Goal: Information Seeking & Learning: Learn about a topic

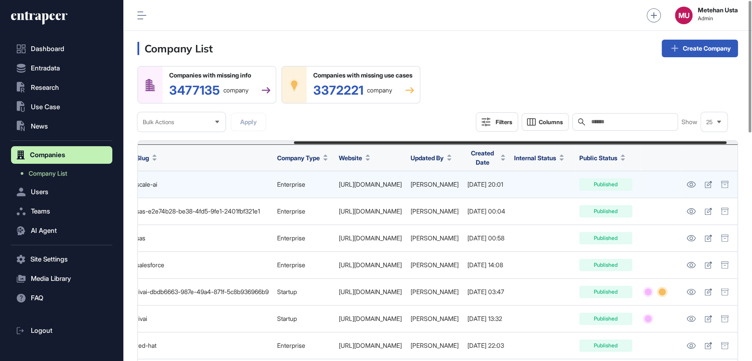
scroll to position [0, 231]
click at [705, 185] on icon at bounding box center [708, 184] width 7 height 7
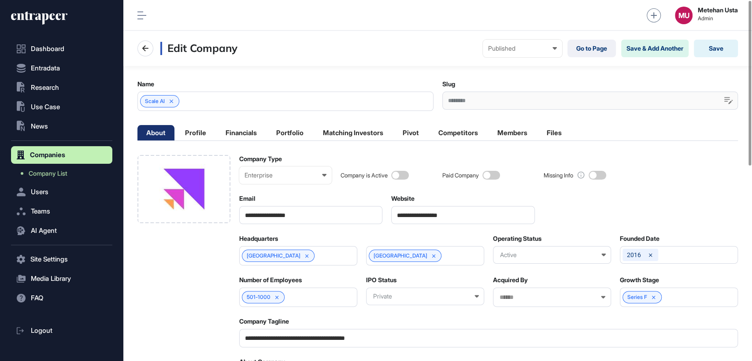
scroll to position [0, 4]
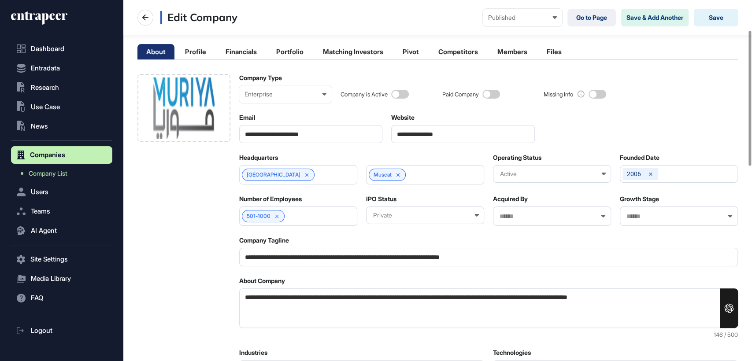
scroll to position [81, 0]
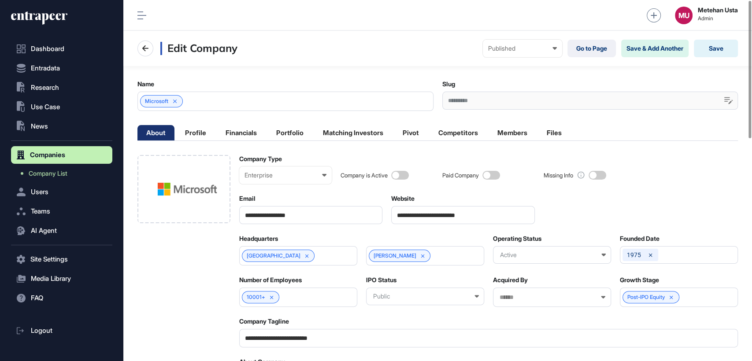
click at [454, 216] on input "**********" at bounding box center [463, 215] width 144 height 18
click at [479, 216] on input "**********" at bounding box center [463, 215] width 144 height 18
click at [485, 216] on input "**********" at bounding box center [463, 215] width 144 height 18
drag, startPoint x: 476, startPoint y: 214, endPoint x: 419, endPoint y: 211, distance: 56.5
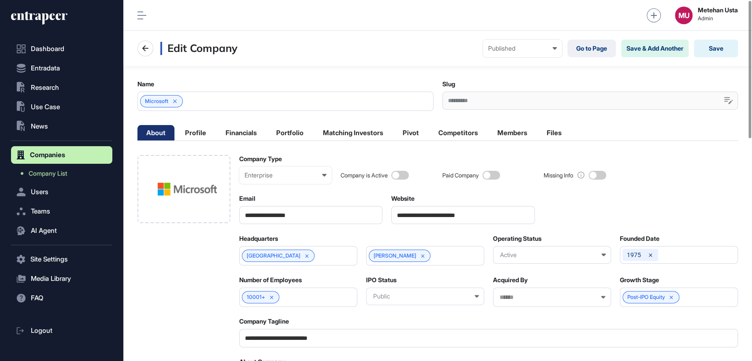
click at [420, 212] on input "**********" at bounding box center [463, 215] width 144 height 18
click at [58, 167] on link "Company List" at bounding box center [63, 174] width 97 height 16
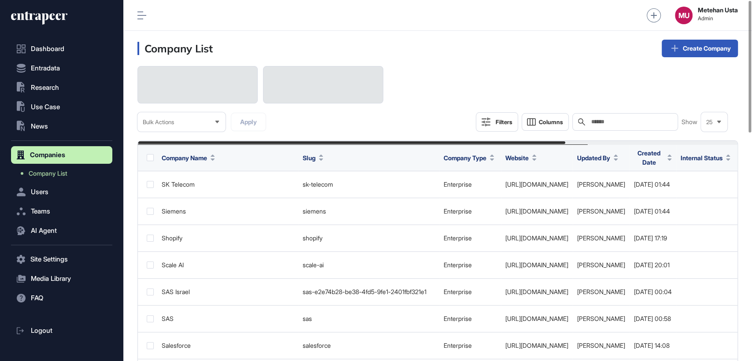
click at [636, 123] on input "text" at bounding box center [632, 122] width 82 height 7
paste input "**********"
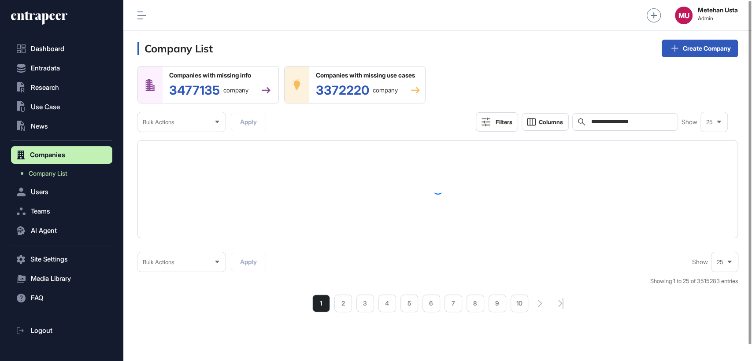
type input "**********"
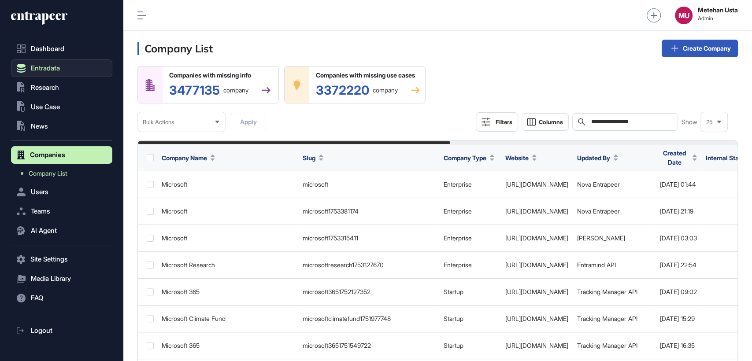
click at [50, 69] on span "Entradata" at bounding box center [45, 68] width 29 height 7
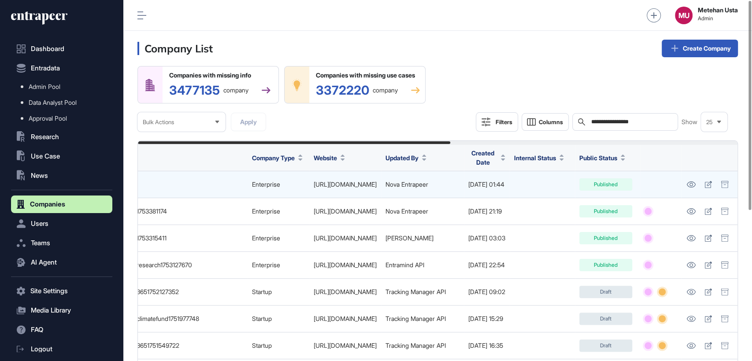
scroll to position [0, 551]
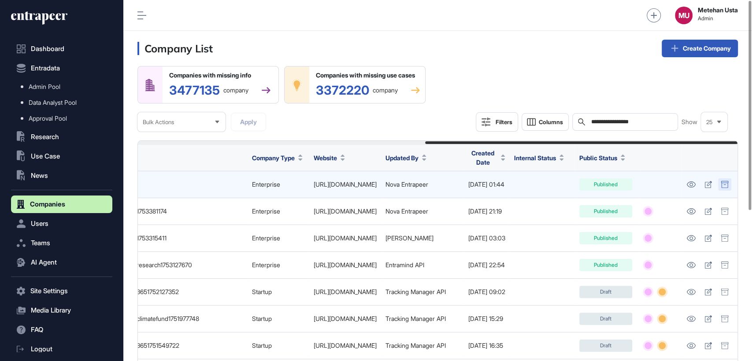
click at [723, 184] on icon at bounding box center [725, 184] width 8 height 7
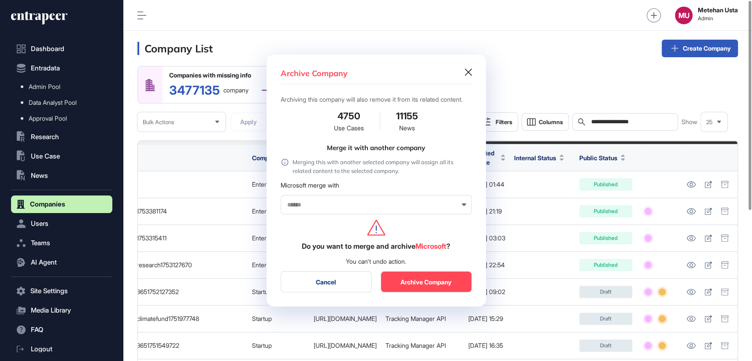
click at [468, 69] on icon at bounding box center [468, 72] width 7 height 7
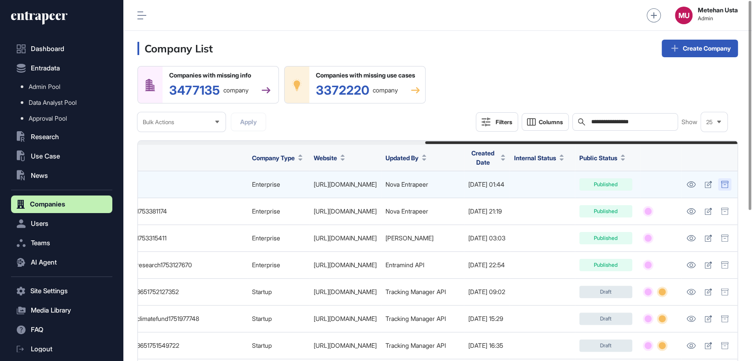
click at [724, 186] on icon at bounding box center [725, 184] width 8 height 7
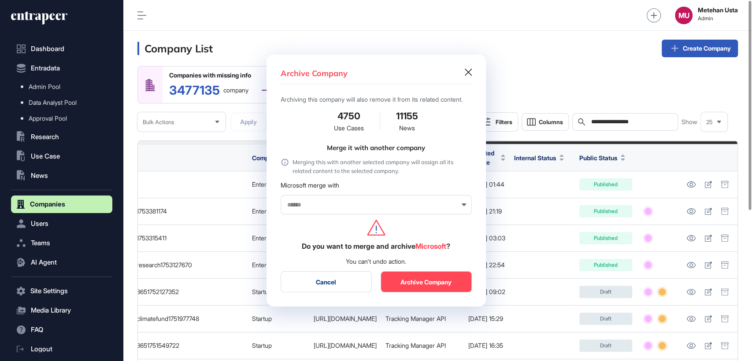
click at [468, 69] on icon at bounding box center [468, 72] width 7 height 7
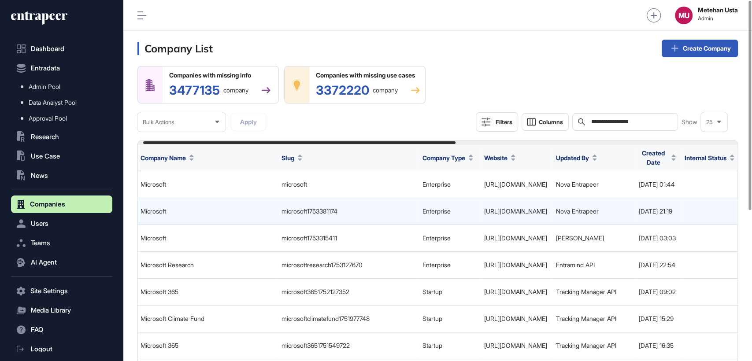
scroll to position [0, 0]
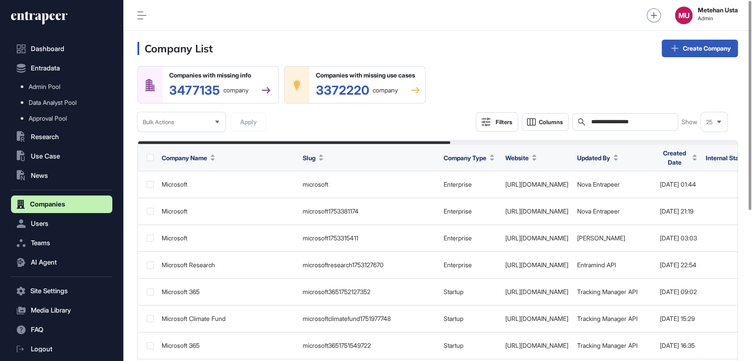
click at [140, 12] on icon at bounding box center [142, 15] width 9 height 8
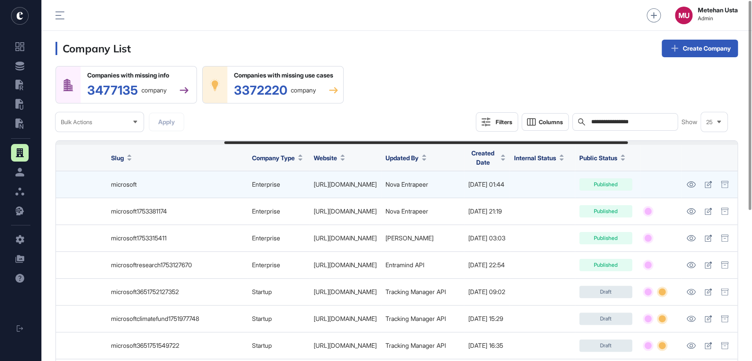
scroll to position [0, 469]
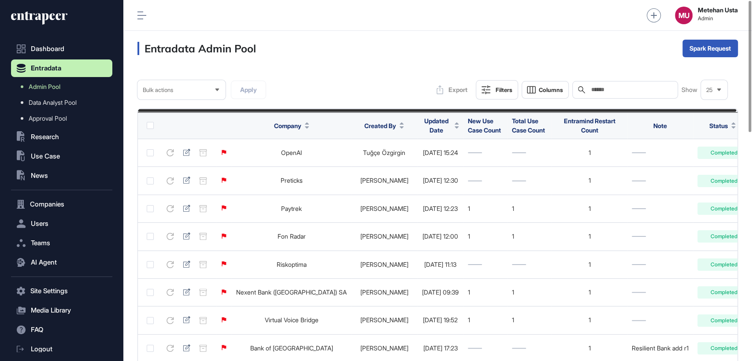
click at [606, 89] on input "text" at bounding box center [632, 89] width 82 height 7
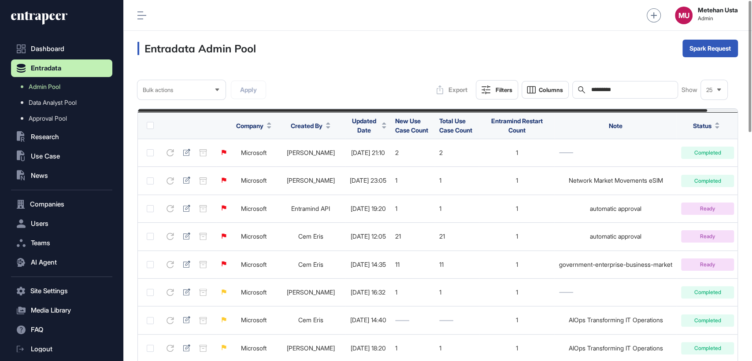
click at [379, 125] on span "Updated Date" at bounding box center [364, 125] width 29 height 19
click at [389, 164] on span "Sort Descending" at bounding box center [395, 162] width 35 height 7
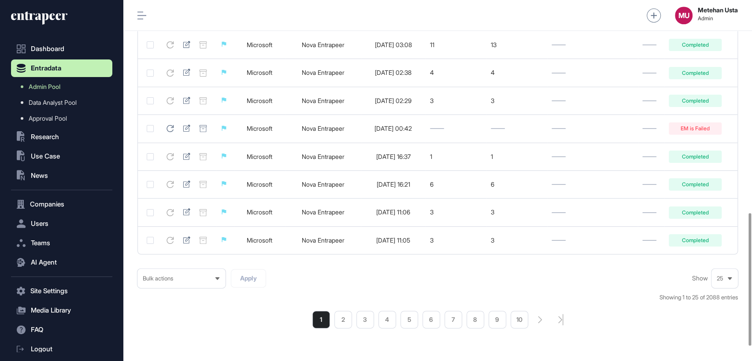
scroll to position [580, 0]
click at [346, 322] on li "2" at bounding box center [344, 320] width 18 height 18
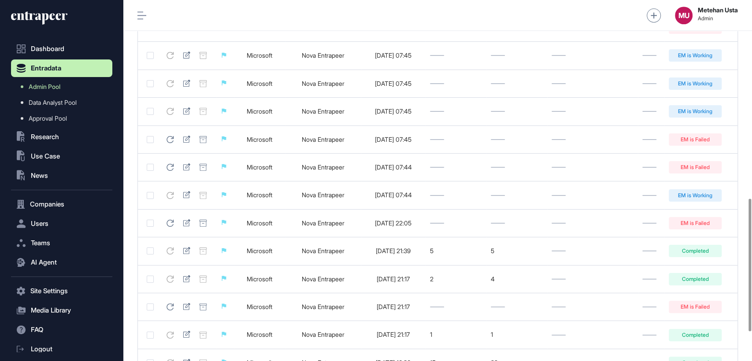
scroll to position [619, 0]
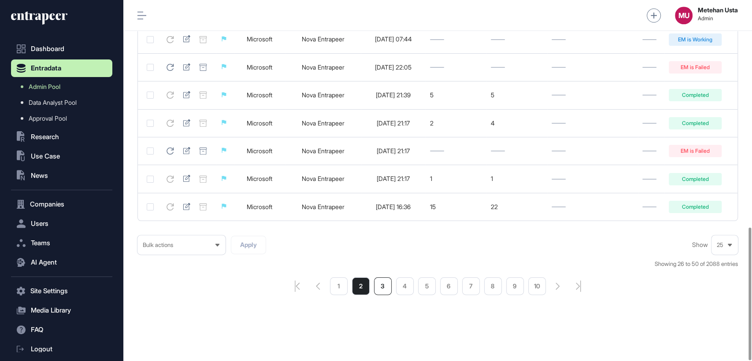
click at [383, 288] on li "3" at bounding box center [383, 287] width 18 height 18
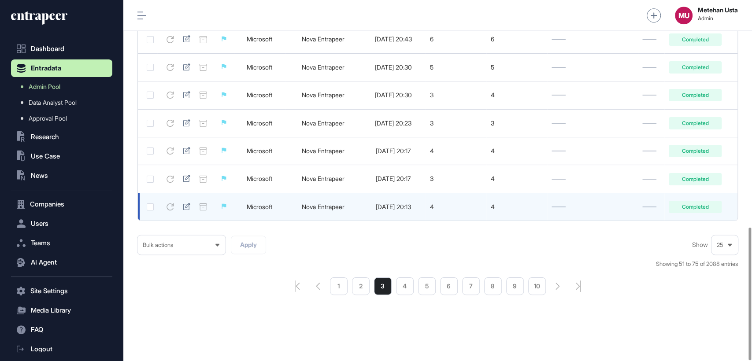
scroll to position [619, 0]
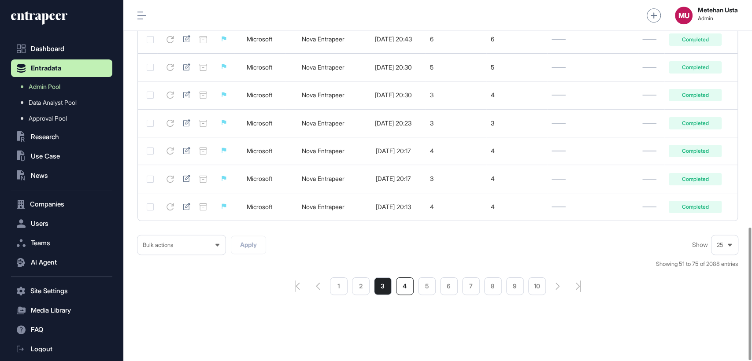
click at [410, 287] on li "4" at bounding box center [405, 287] width 18 height 18
click at [380, 287] on li "3" at bounding box center [383, 287] width 18 height 18
click at [360, 286] on li "2" at bounding box center [361, 287] width 18 height 18
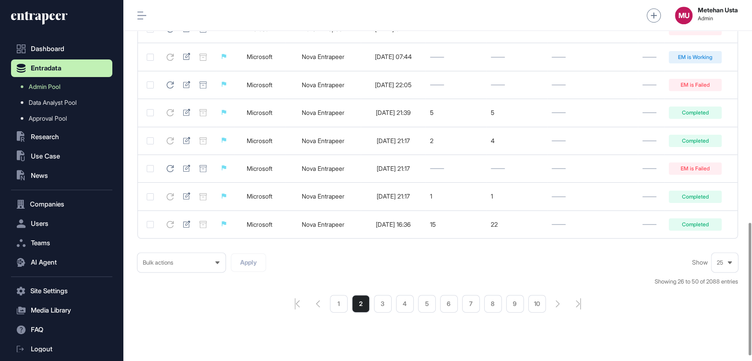
scroll to position [619, 0]
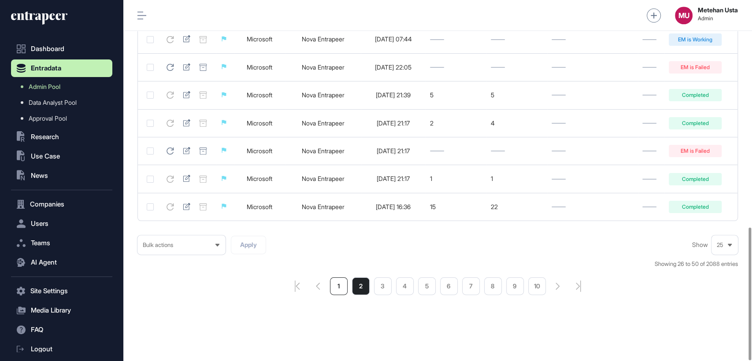
click at [340, 287] on li "1" at bounding box center [339, 287] width 18 height 18
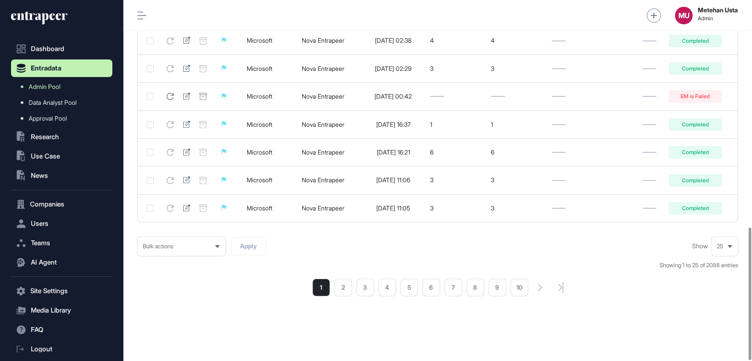
scroll to position [619, 0]
click at [345, 281] on li "2" at bounding box center [344, 287] width 18 height 18
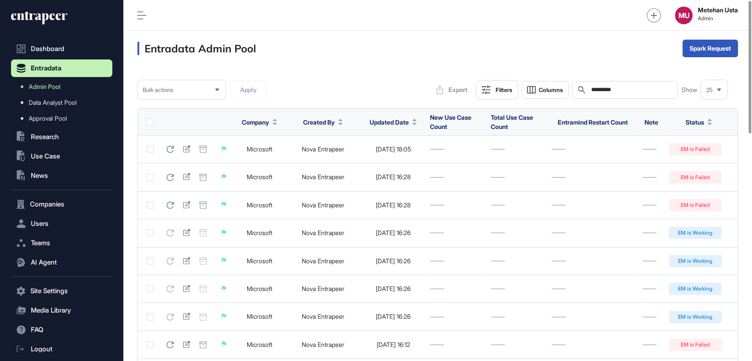
click at [634, 93] on input "*********" at bounding box center [632, 89] width 82 height 7
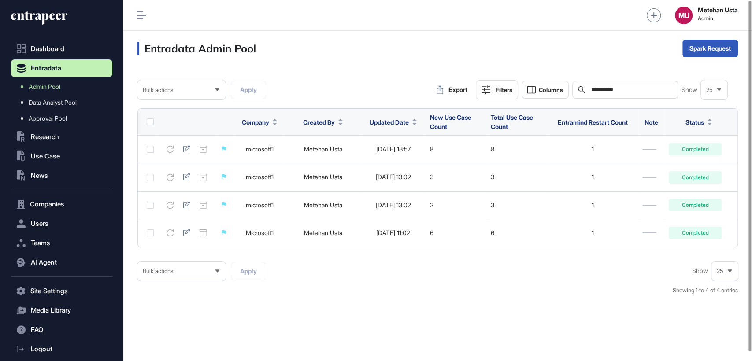
click at [651, 90] on input "**********" at bounding box center [632, 89] width 82 height 7
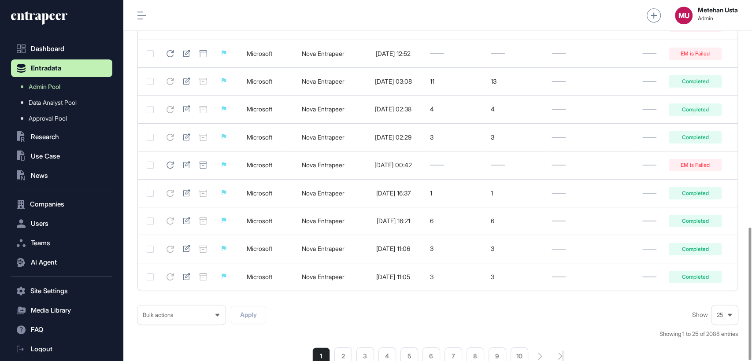
scroll to position [619, 0]
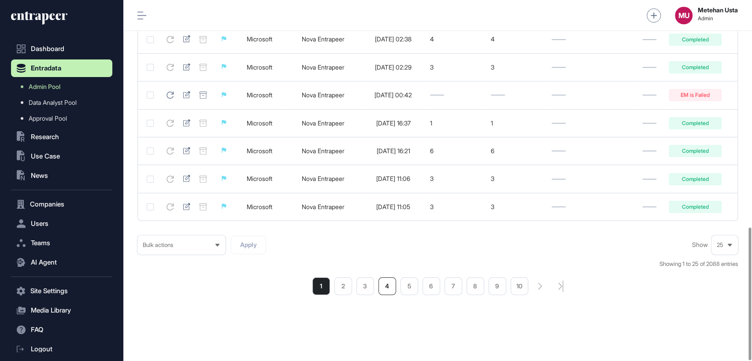
click at [388, 289] on li "4" at bounding box center [388, 287] width 18 height 18
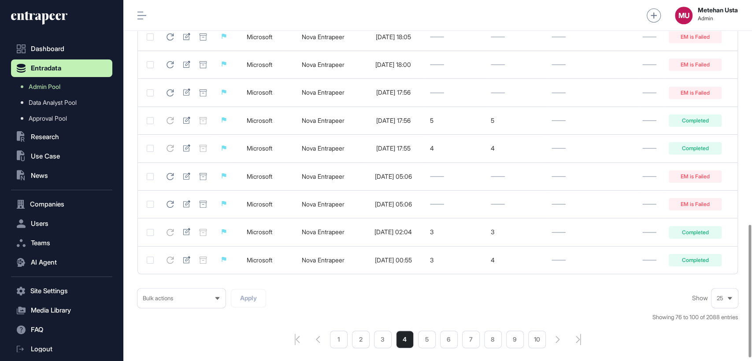
scroll to position [619, 0]
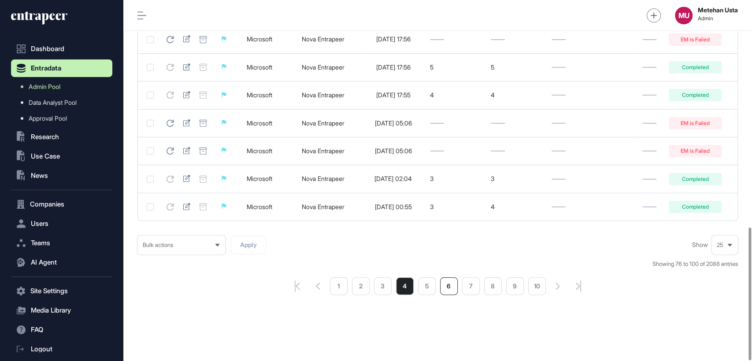
click at [449, 289] on li "6" at bounding box center [449, 287] width 18 height 18
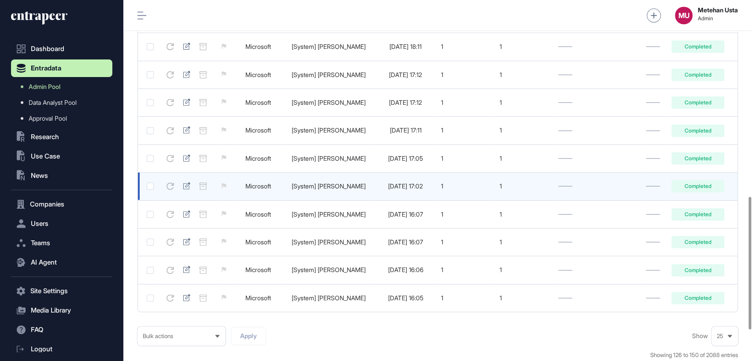
scroll to position [619, 0]
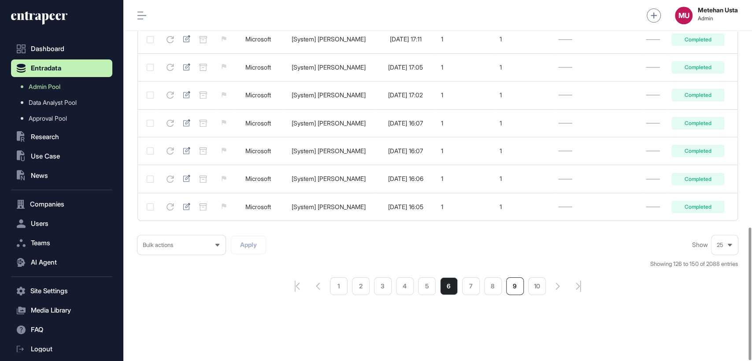
click at [512, 287] on li "9" at bounding box center [516, 287] width 18 height 18
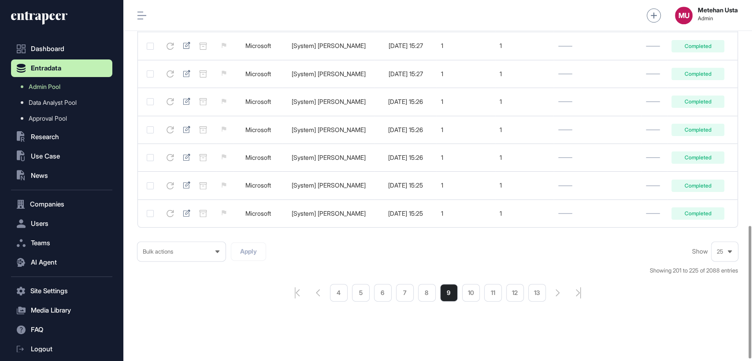
scroll to position [619, 0]
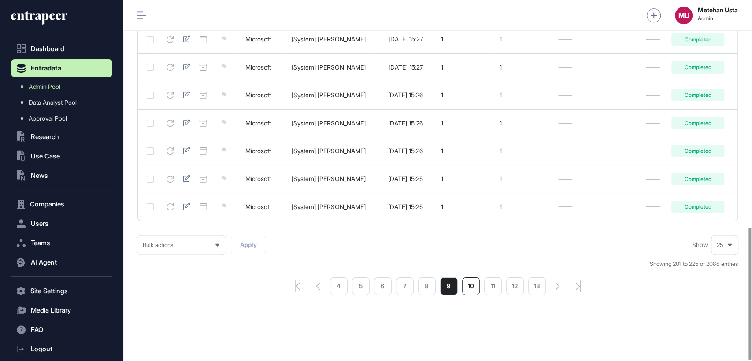
click at [469, 283] on li "10" at bounding box center [471, 287] width 18 height 18
click at [517, 286] on li "13" at bounding box center [516, 287] width 18 height 18
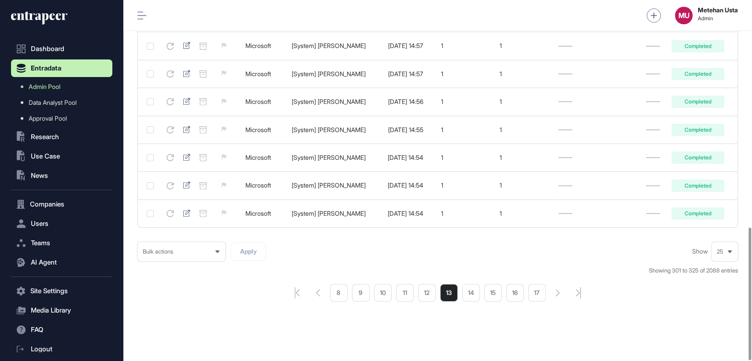
scroll to position [619, 0]
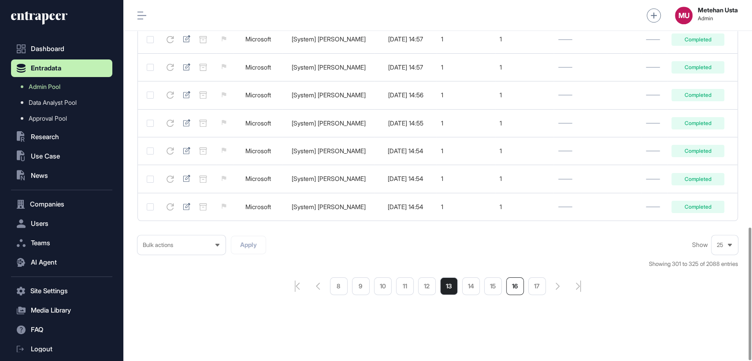
click at [516, 285] on li "16" at bounding box center [516, 287] width 18 height 18
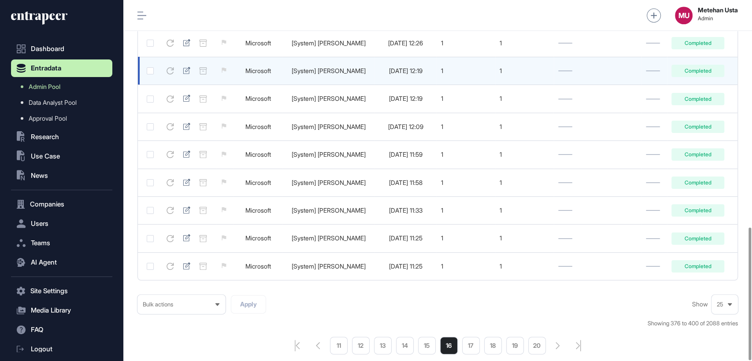
scroll to position [619, 0]
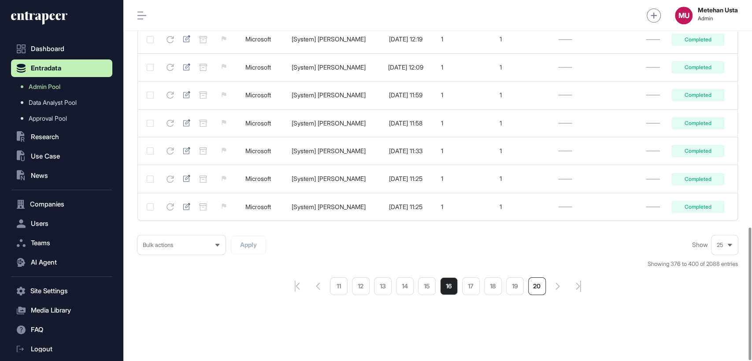
click at [538, 288] on li "20" at bounding box center [538, 287] width 18 height 18
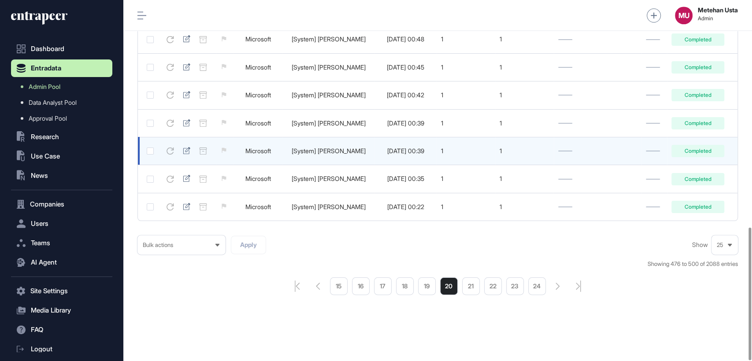
scroll to position [619, 0]
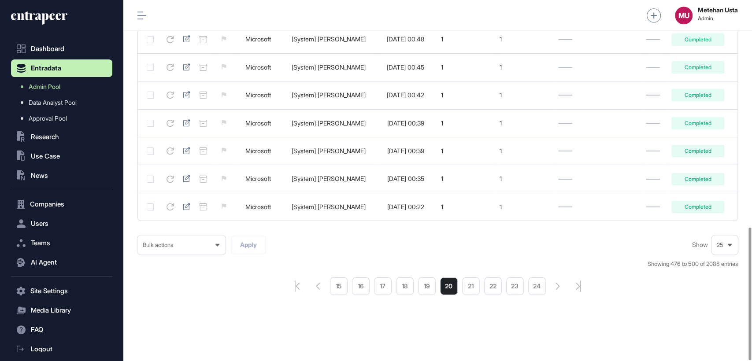
click at [713, 246] on div "25" at bounding box center [725, 245] width 26 height 17
click at [721, 232] on li "100" at bounding box center [725, 229] width 21 height 18
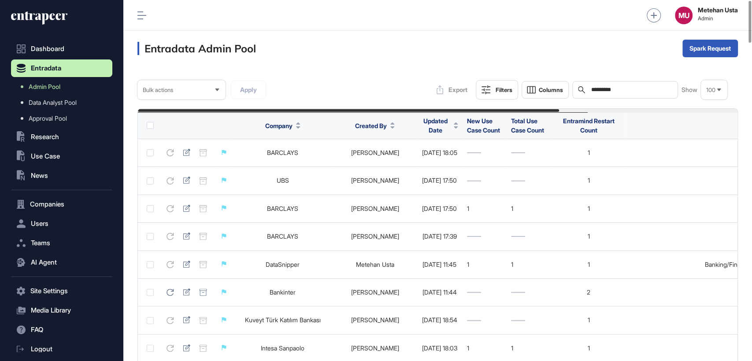
click at [635, 96] on div "Search *********" at bounding box center [626, 90] width 106 height 18
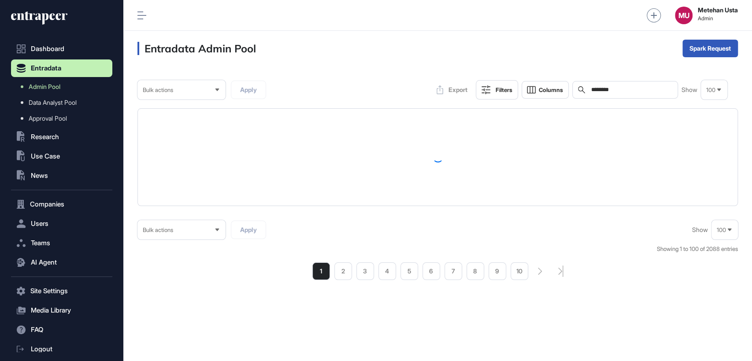
type input "*********"
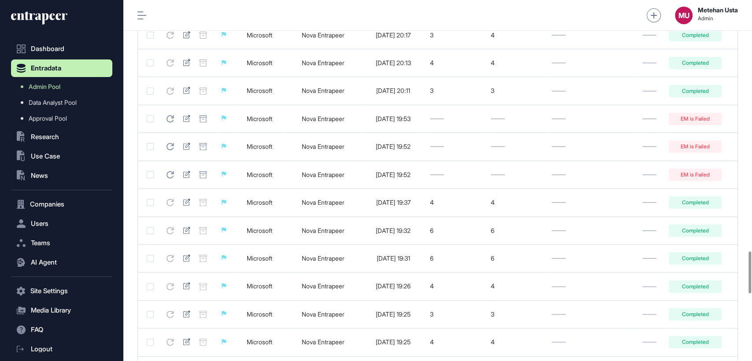
scroll to position [2734, 0]
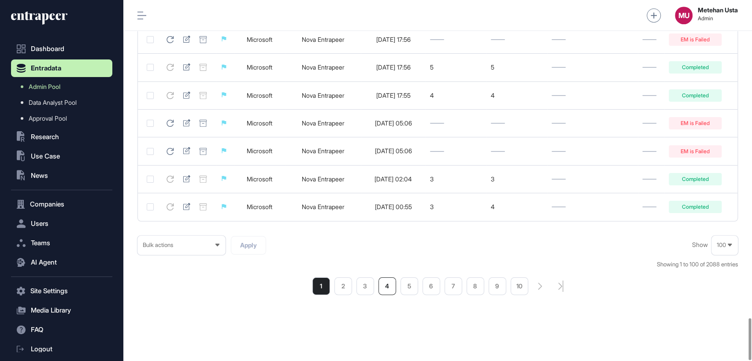
click at [390, 290] on li "4" at bounding box center [388, 287] width 18 height 18
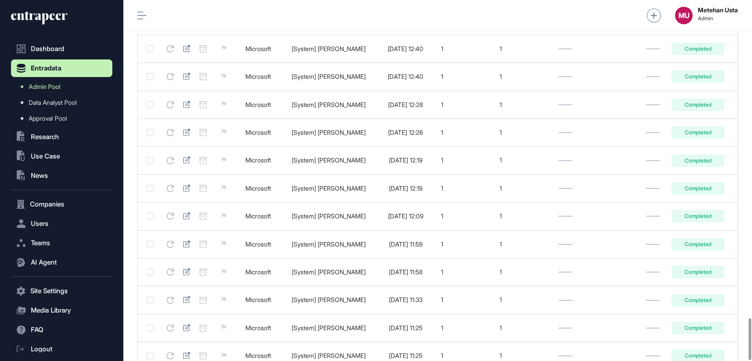
scroll to position [2734, 0]
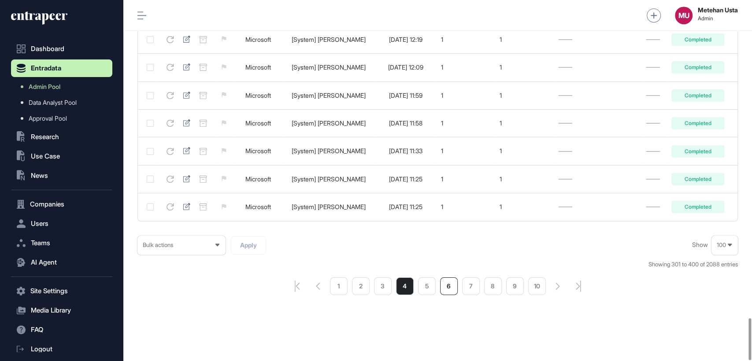
click at [447, 280] on li "6" at bounding box center [449, 287] width 18 height 18
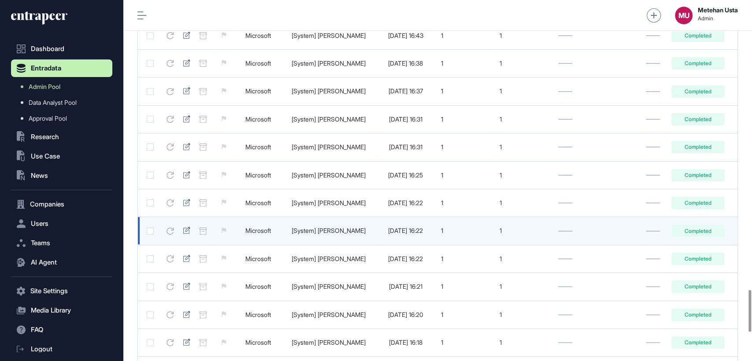
scroll to position [2734, 0]
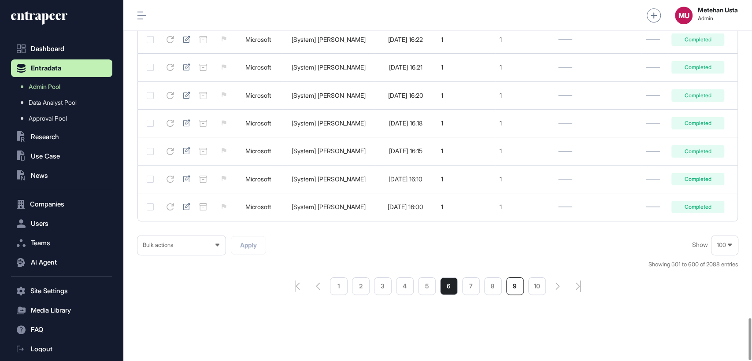
click at [513, 286] on li "9" at bounding box center [516, 287] width 18 height 18
click at [467, 285] on li "10" at bounding box center [471, 287] width 18 height 18
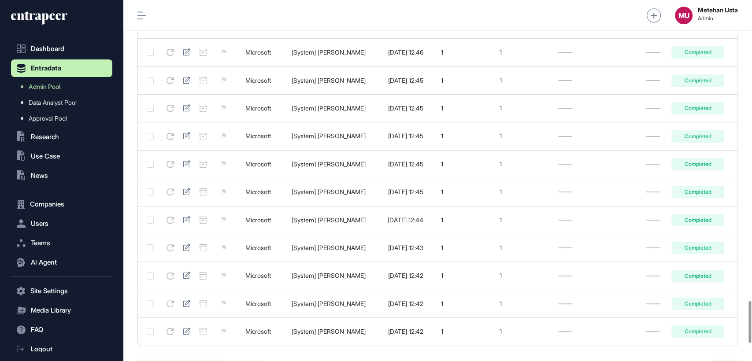
scroll to position [2734, 0]
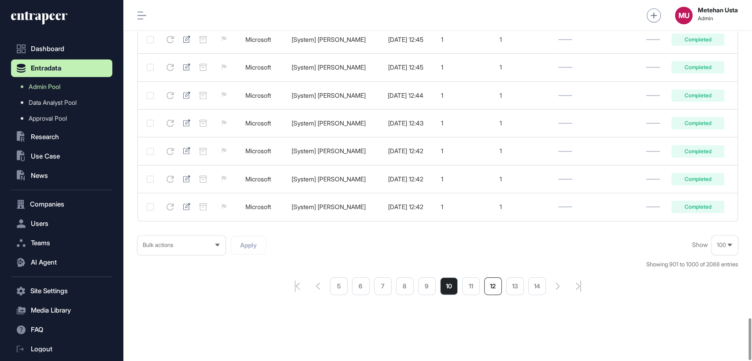
click at [488, 287] on li "12" at bounding box center [493, 287] width 18 height 18
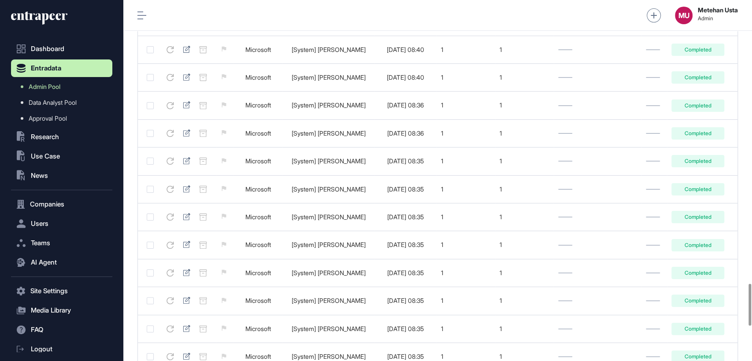
scroll to position [2734, 0]
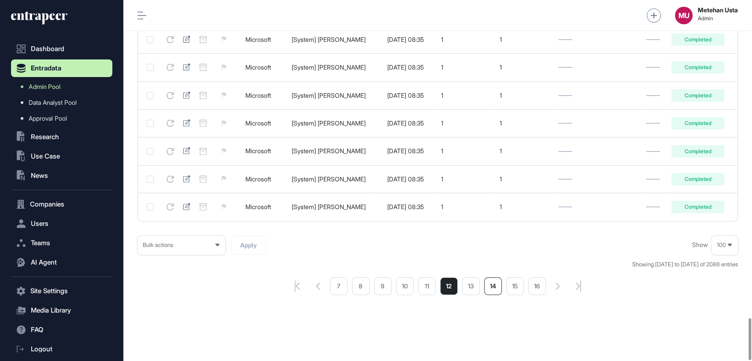
click at [497, 287] on li "14" at bounding box center [493, 287] width 18 height 18
click at [494, 287] on li "16" at bounding box center [493, 287] width 18 height 18
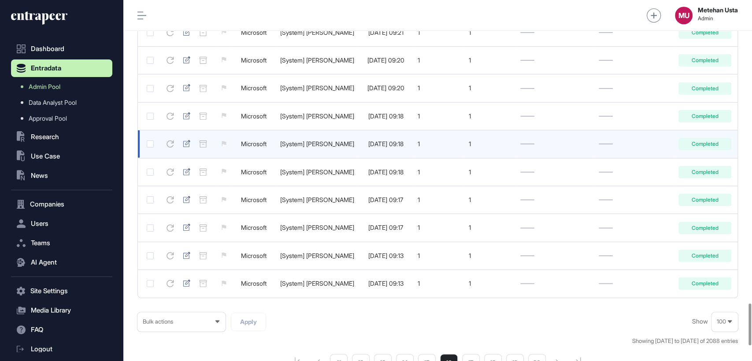
scroll to position [2734, 0]
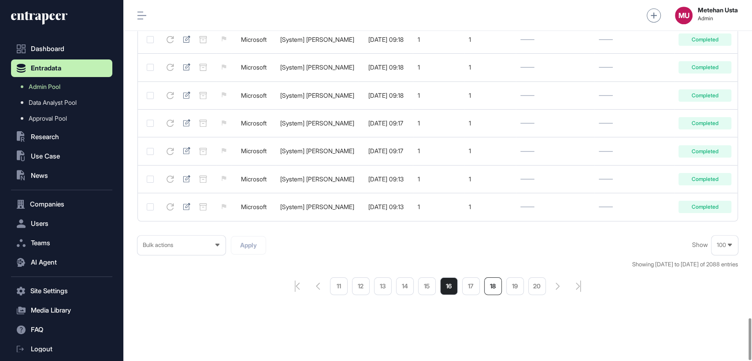
click at [495, 287] on li "18" at bounding box center [493, 287] width 18 height 18
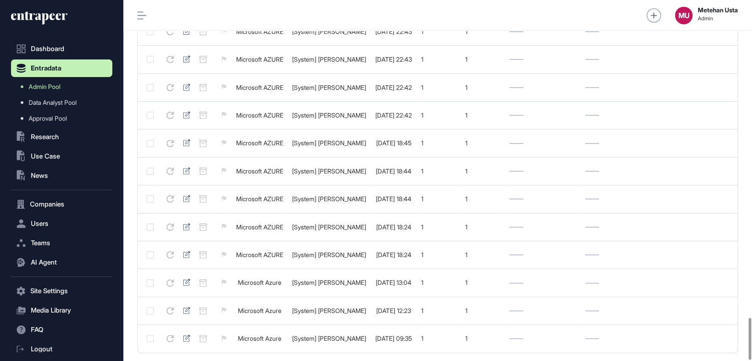
scroll to position [2743, 0]
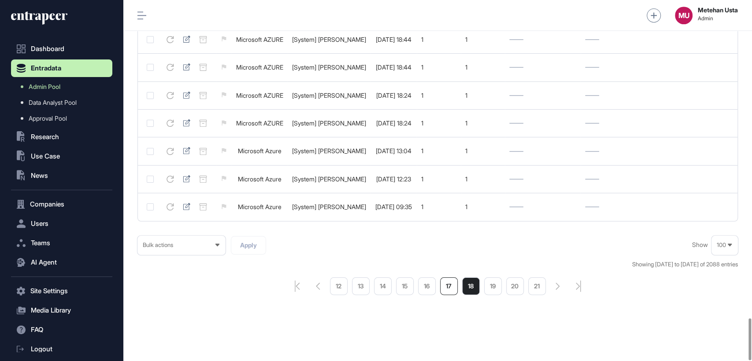
click at [447, 287] on li "17" at bounding box center [449, 287] width 18 height 18
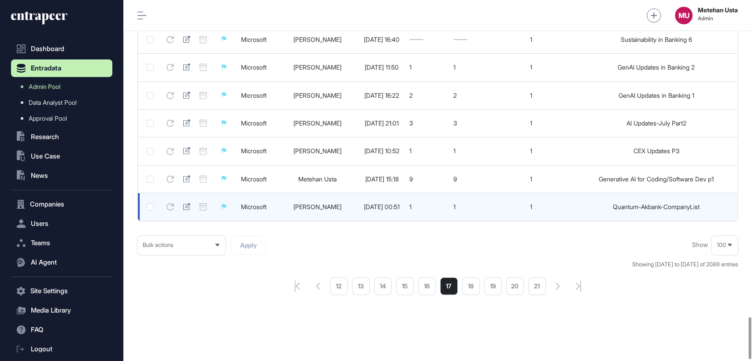
scroll to position [2743, 0]
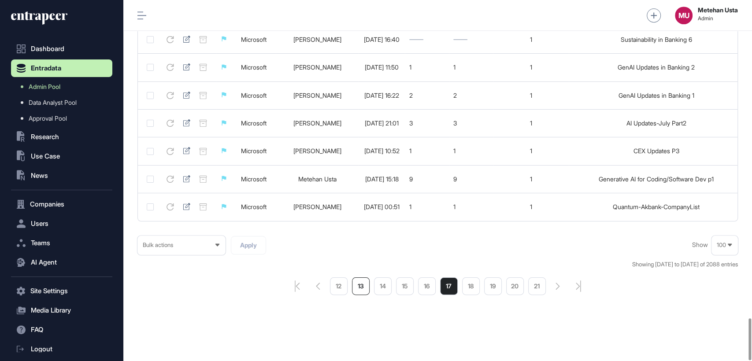
click at [355, 287] on li "13" at bounding box center [361, 287] width 18 height 18
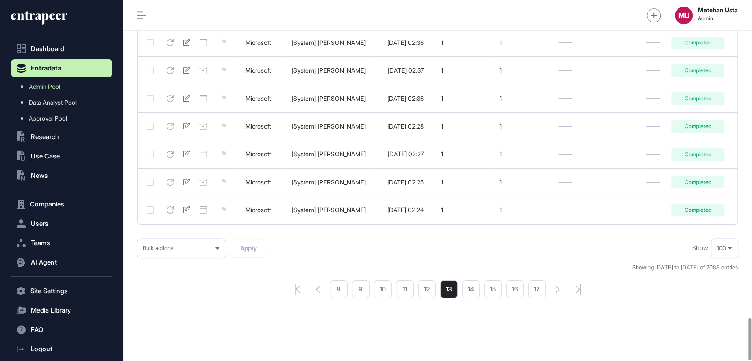
scroll to position [2734, 0]
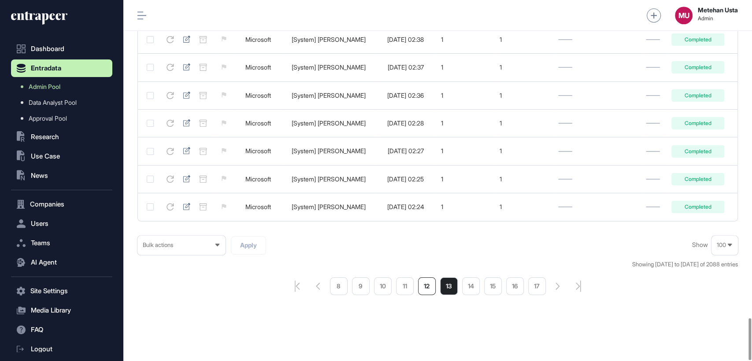
click at [423, 287] on li "12" at bounding box center [427, 287] width 18 height 18
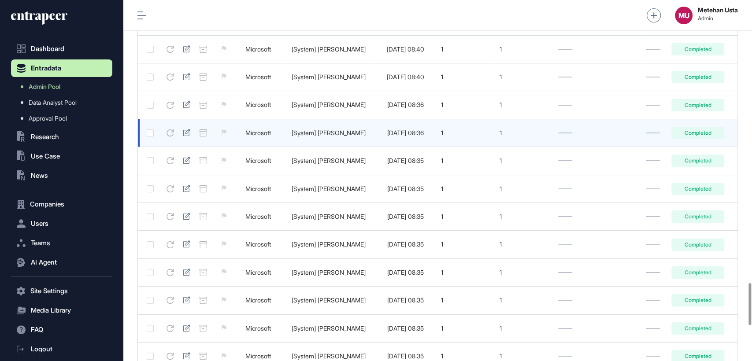
scroll to position [2734, 0]
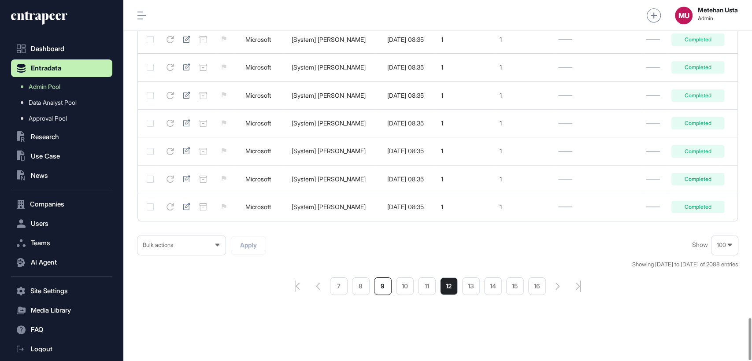
click at [378, 290] on li "9" at bounding box center [383, 287] width 18 height 18
drag, startPoint x: 190, startPoint y: 207, endPoint x: 317, endPoint y: 301, distance: 157.5
click at [469, 286] on li "10" at bounding box center [471, 287] width 18 height 18
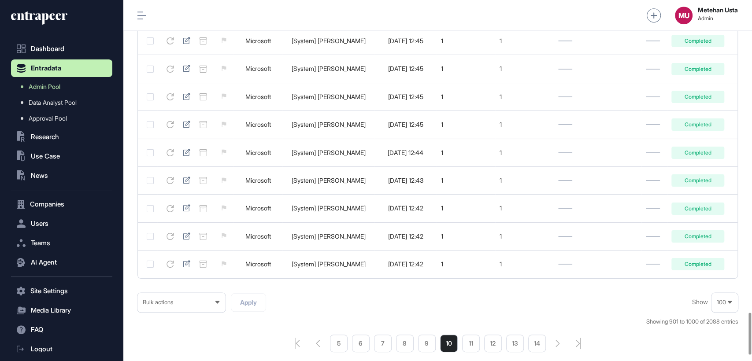
scroll to position [2734, 0]
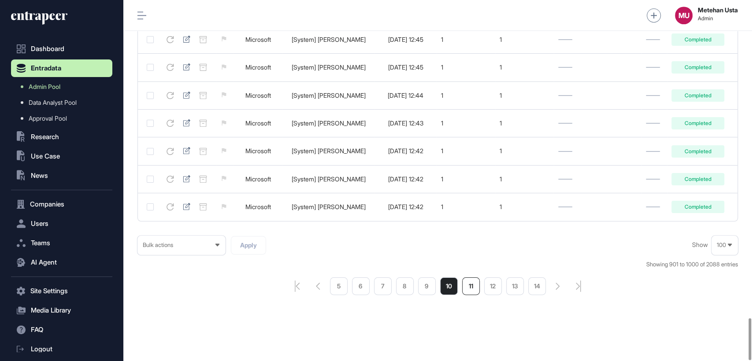
click at [469, 291] on li "11" at bounding box center [471, 287] width 18 height 18
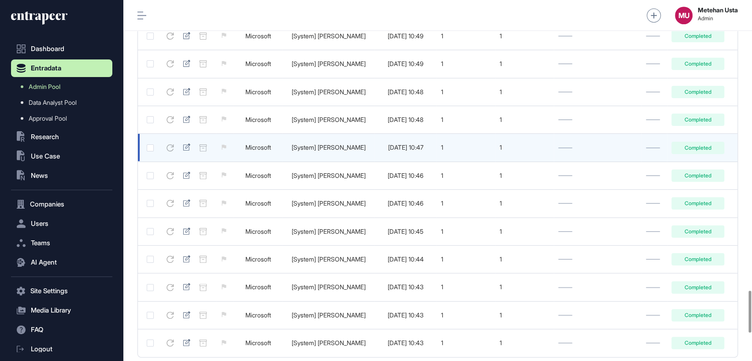
scroll to position [2734, 0]
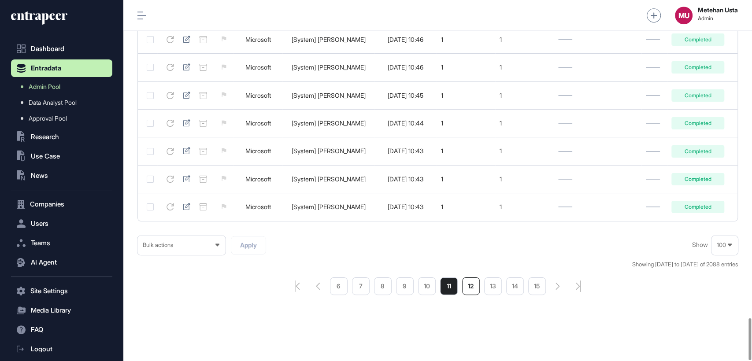
click at [473, 285] on li "12" at bounding box center [471, 287] width 18 height 18
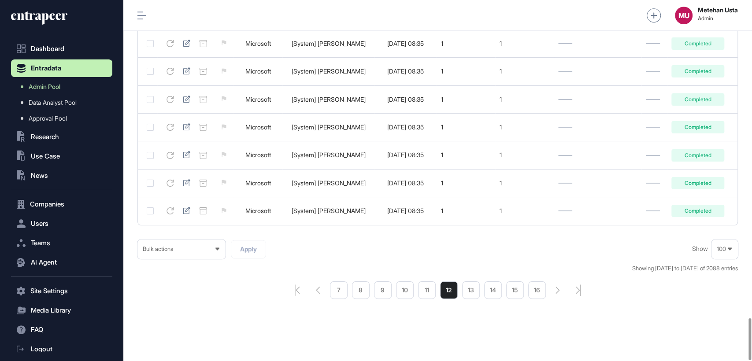
scroll to position [2734, 0]
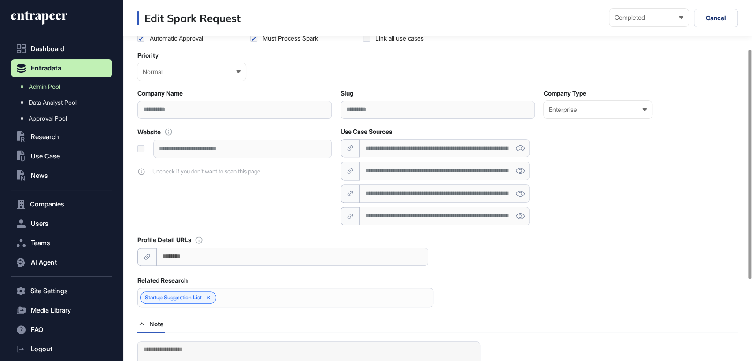
scroll to position [76, 0]
